Goal: Transaction & Acquisition: Obtain resource

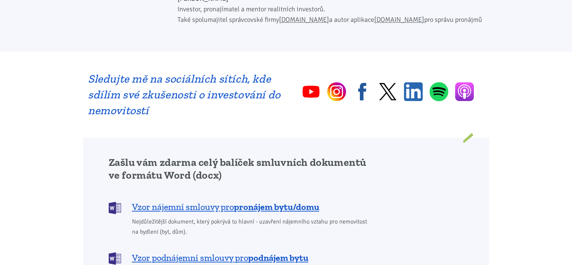
scroll to position [565, 0]
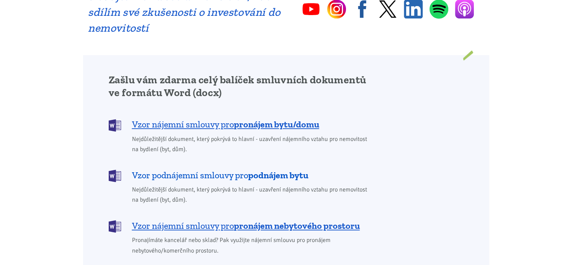
click at [187, 169] on span "Vzor podnájemní smlouvy pro podnájem bytu" at bounding box center [220, 175] width 177 height 12
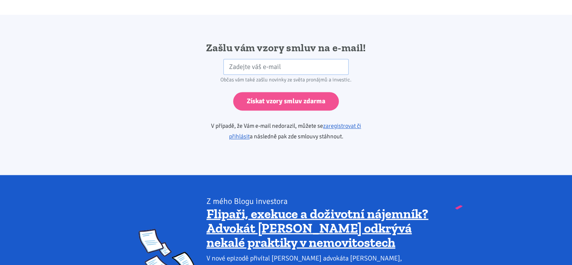
scroll to position [1257, 0]
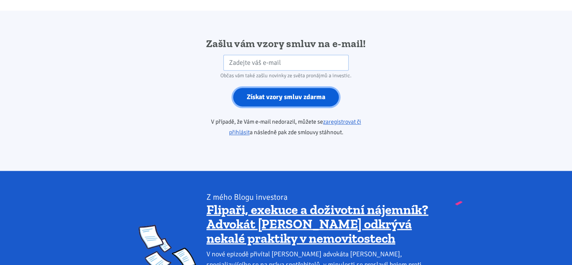
click at [278, 92] on input "Získat vzory smluv zdarma" at bounding box center [286, 97] width 106 height 18
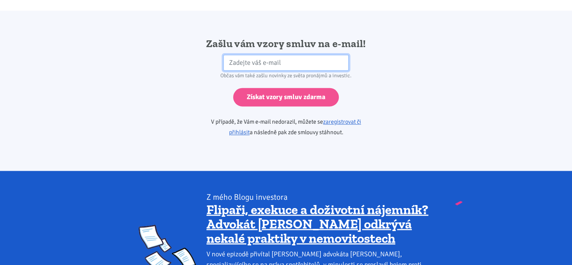
click at [289, 55] on input "email" at bounding box center [286, 63] width 125 height 16
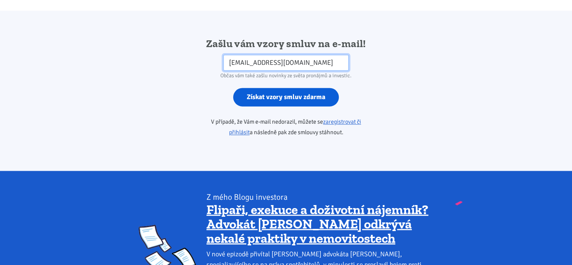
type input "[EMAIL_ADDRESS][DOMAIN_NAME]"
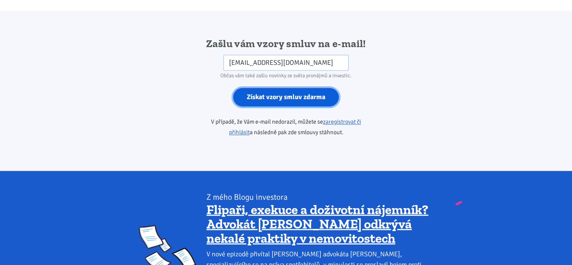
click at [286, 88] on input "Získat vzory smluv zdarma" at bounding box center [286, 97] width 106 height 18
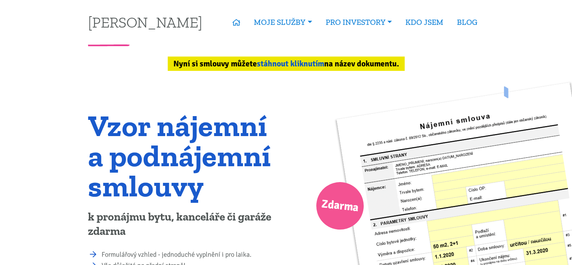
click at [312, 65] on link "stáhnout kliknutím" at bounding box center [290, 64] width 67 height 10
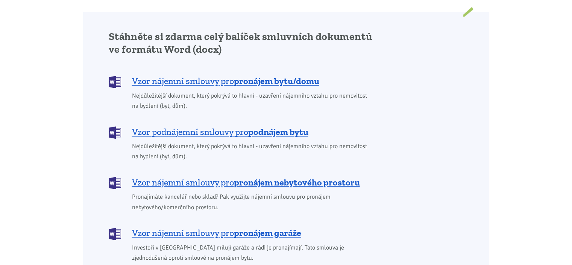
scroll to position [633, 0]
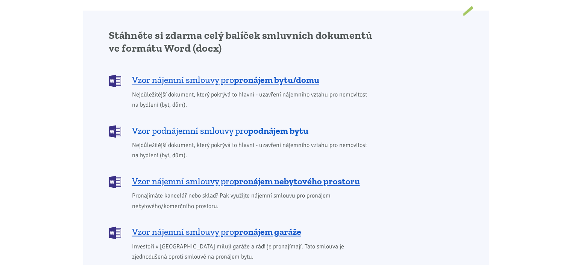
click at [152, 125] on span "Vzor podnájemní smlouvy pro podnájem bytu" at bounding box center [220, 131] width 177 height 12
